Goal: Check status: Check status

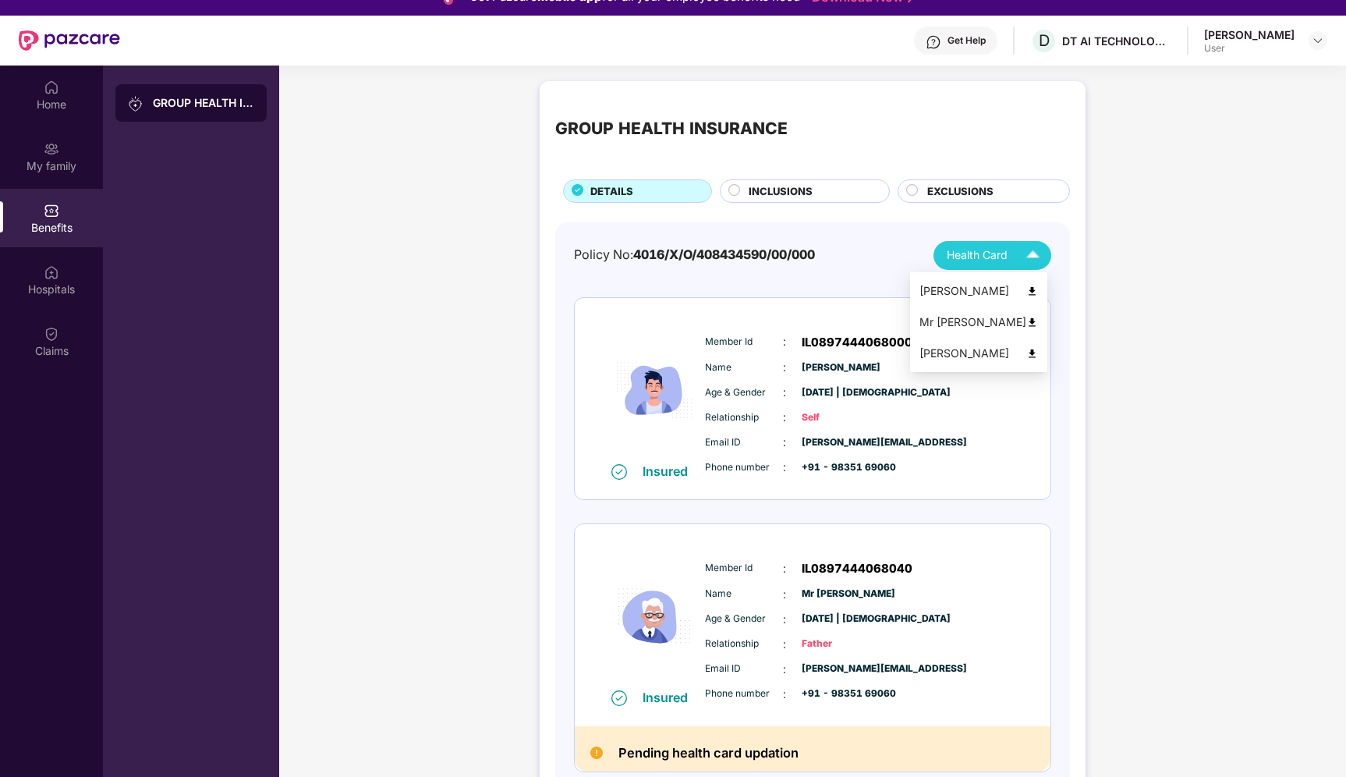
click at [979, 253] on span "Health Card" at bounding box center [977, 254] width 61 height 17
click at [1038, 321] on div "Mr [PERSON_NAME]" at bounding box center [978, 321] width 119 height 17
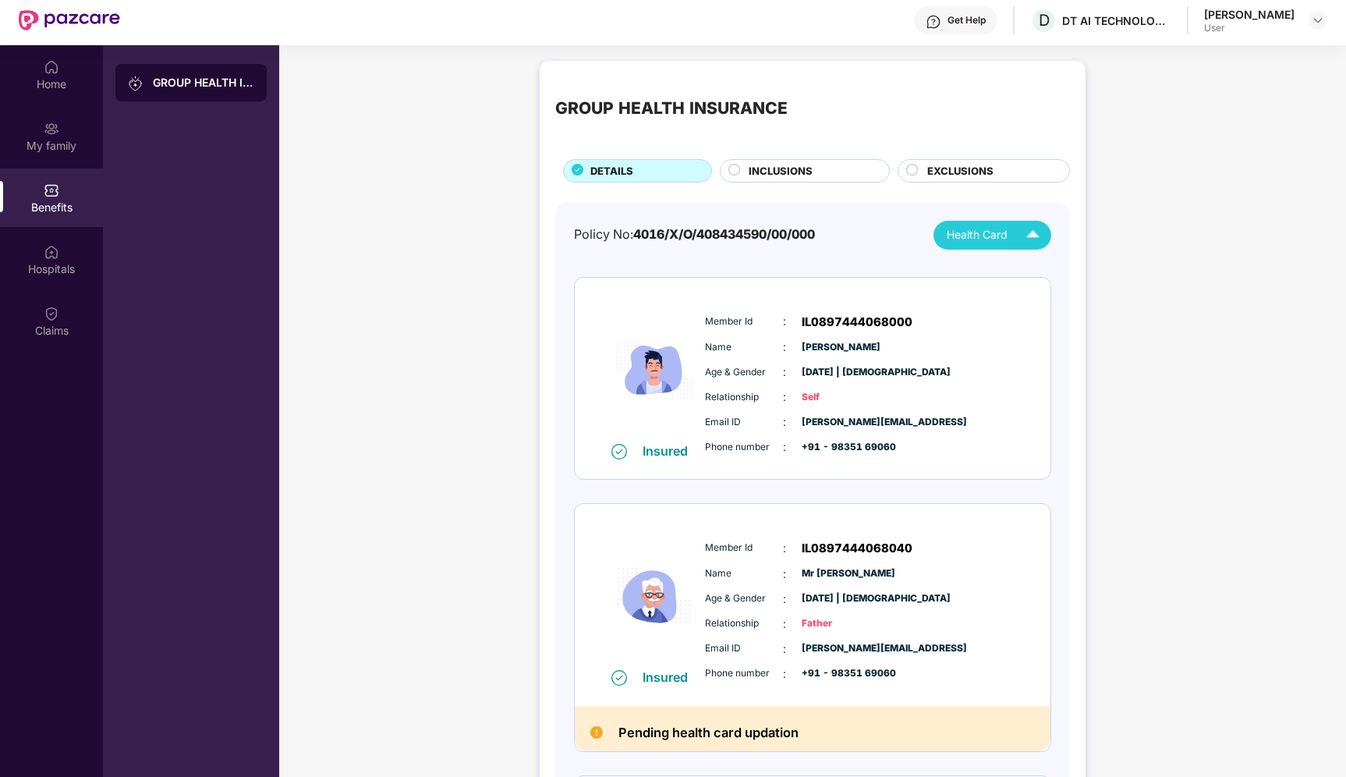
click at [1008, 236] on div "Health Card" at bounding box center [997, 234] width 100 height 27
click at [1008, 326] on div "[PERSON_NAME]" at bounding box center [978, 332] width 119 height 17
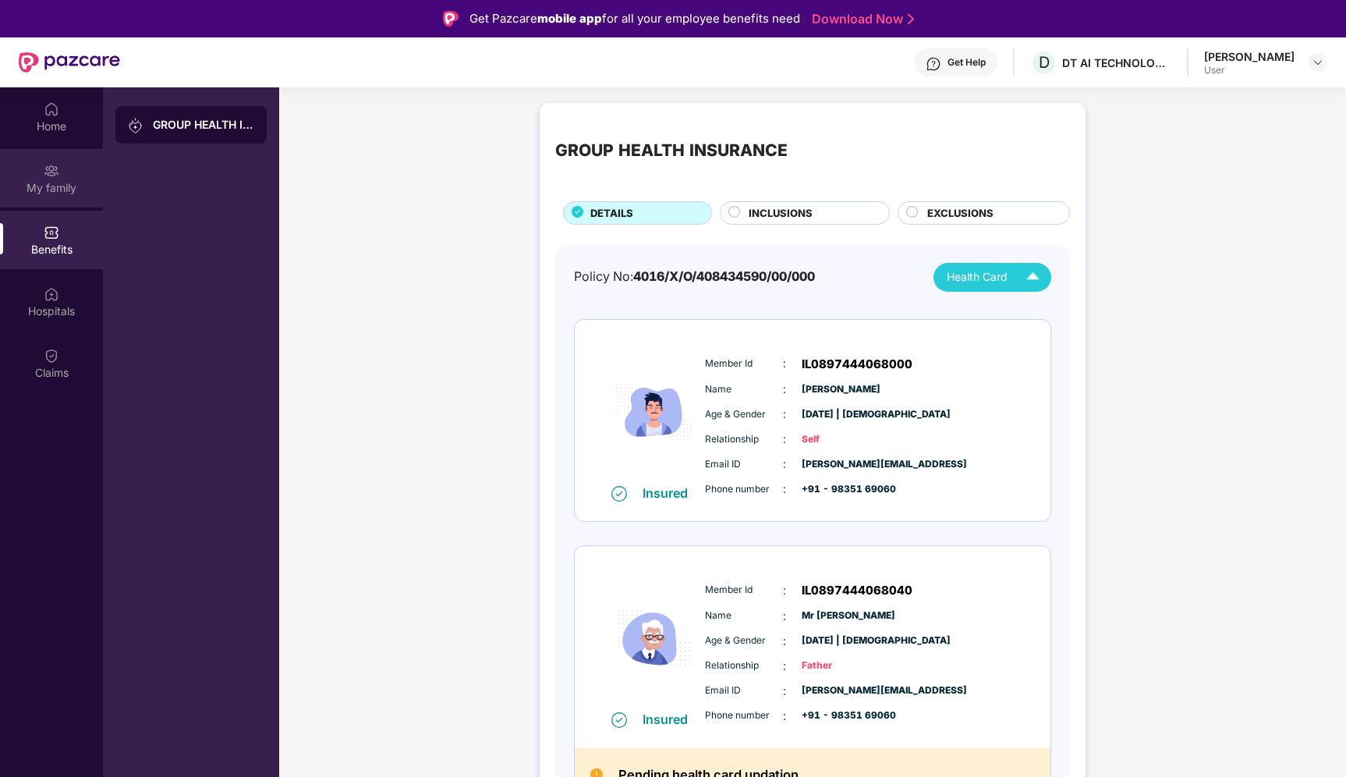
click at [57, 193] on div "My family" at bounding box center [51, 188] width 103 height 16
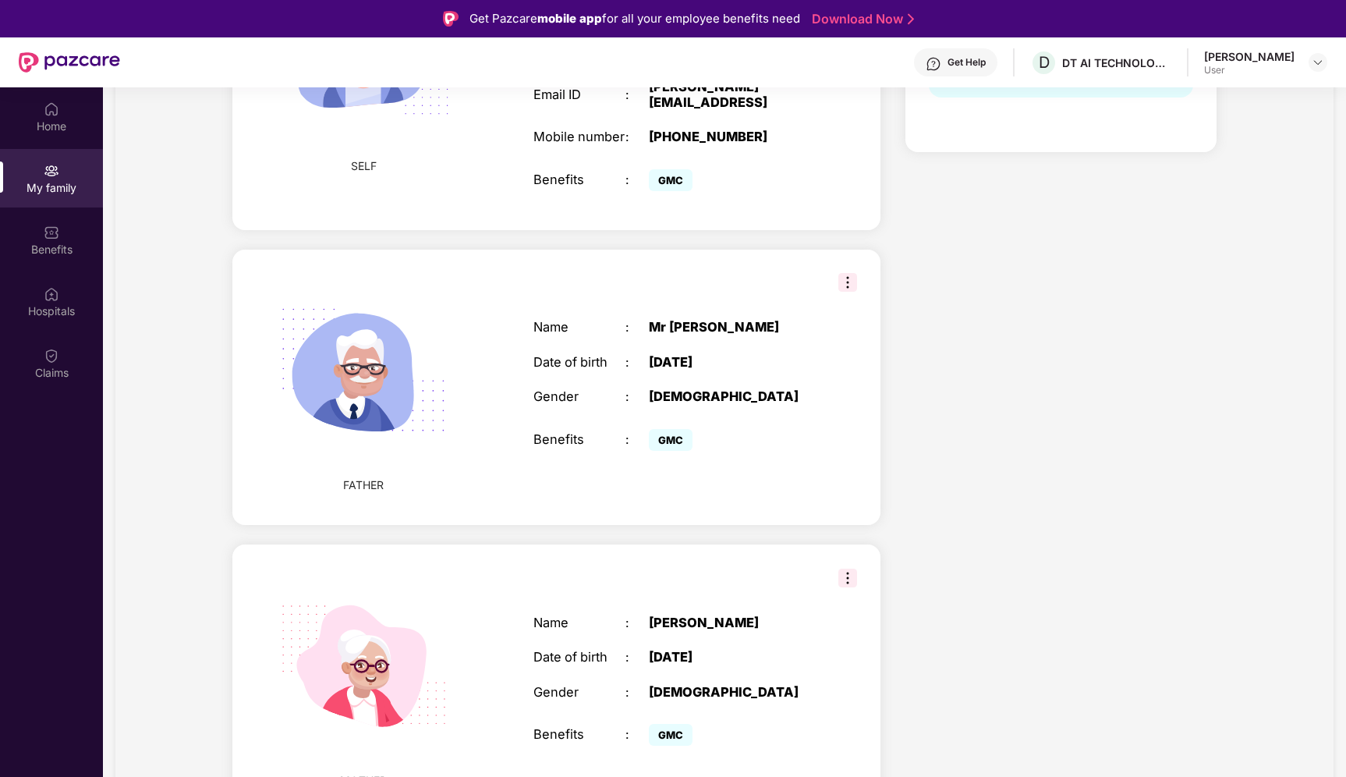
scroll to position [427, 0]
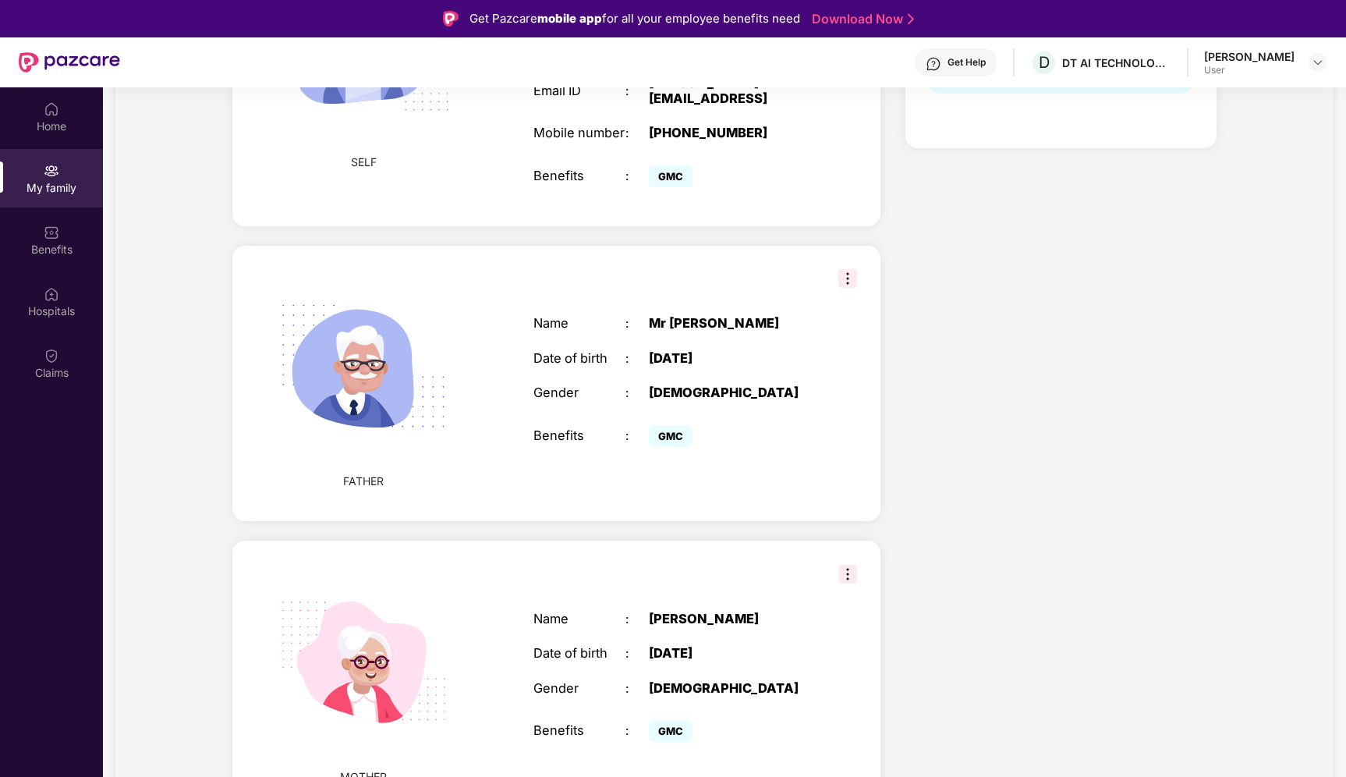
click at [843, 269] on img at bounding box center [847, 278] width 19 height 19
click at [1030, 258] on div "Health Cover cover ₹10 Lakhs Policy issued 09 Sept 2025 Policy Expiry 08 Sept 2…" at bounding box center [1061, 296] width 336 height 1078
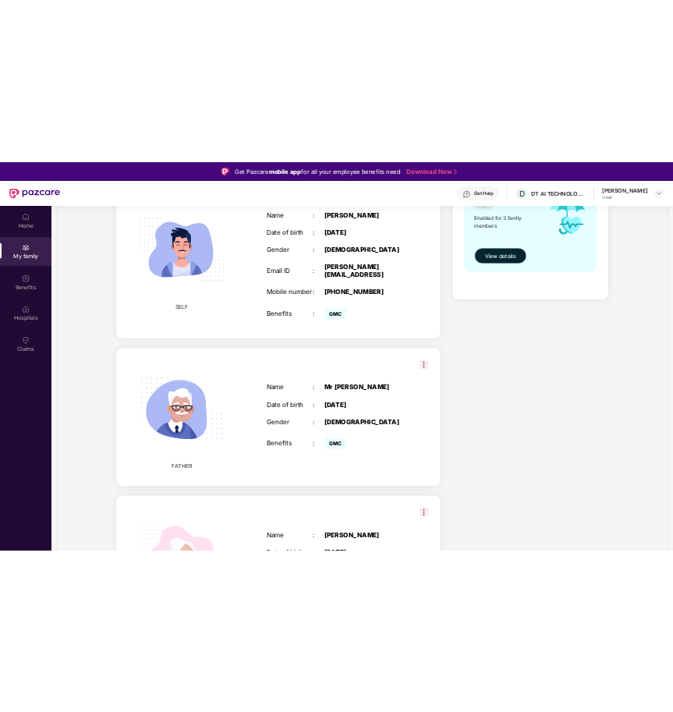
scroll to position [0, 0]
